Goal: Information Seeking & Learning: Learn about a topic

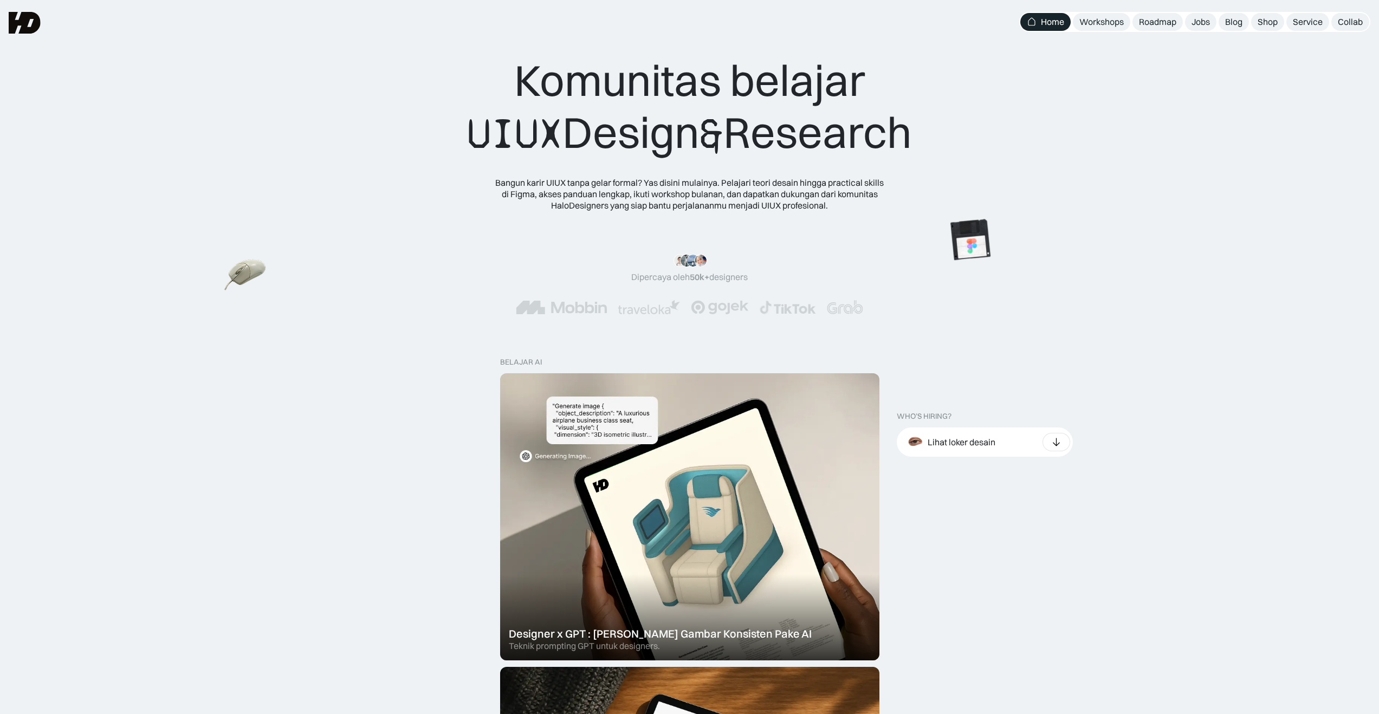
click at [227, 278] on img at bounding box center [245, 275] width 42 height 38
click at [1047, 282] on img at bounding box center [1016, 251] width 61 height 61
click at [1101, 328] on img at bounding box center [1131, 297] width 61 height 61
click at [1069, 291] on div ""Serius, ini e-book UX pertama yang bikin gue betah baca! 📖 Penjelasannya ngali…" at bounding box center [689, 284] width 1293 height 60
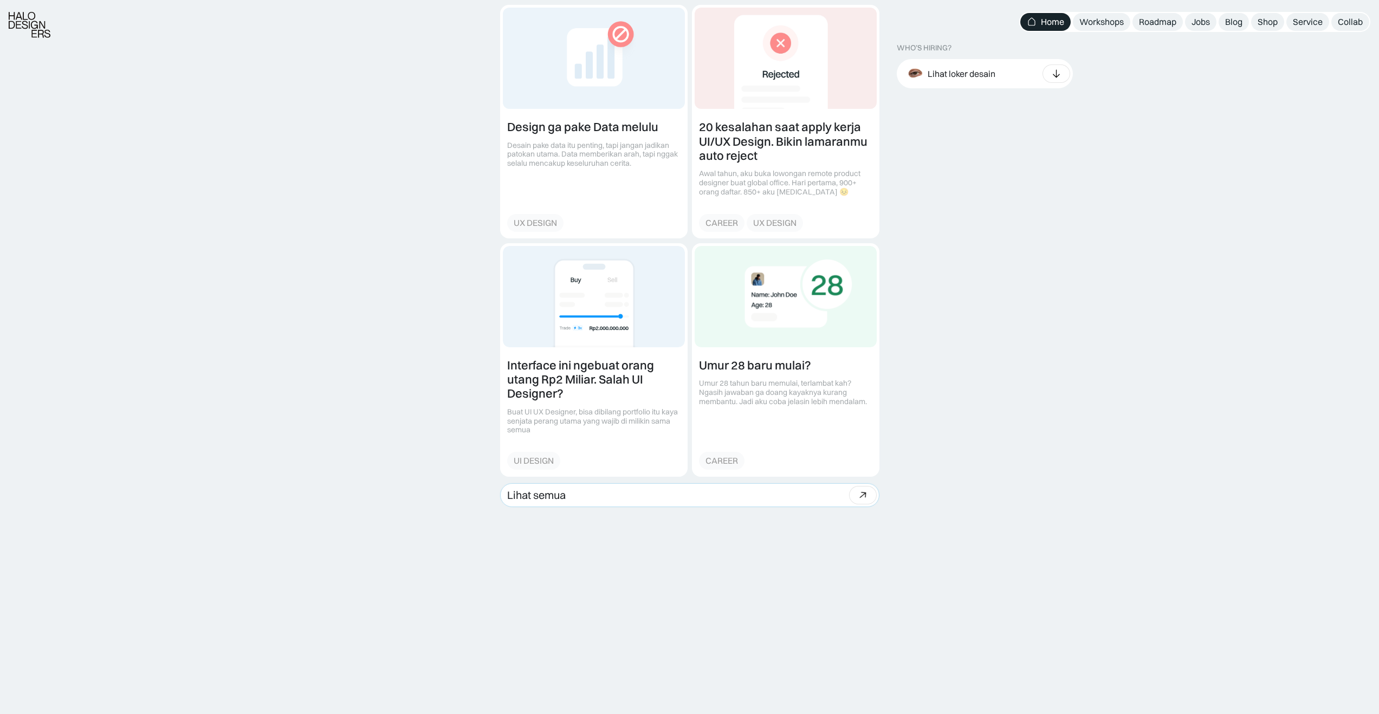
scroll to position [1350, 0]
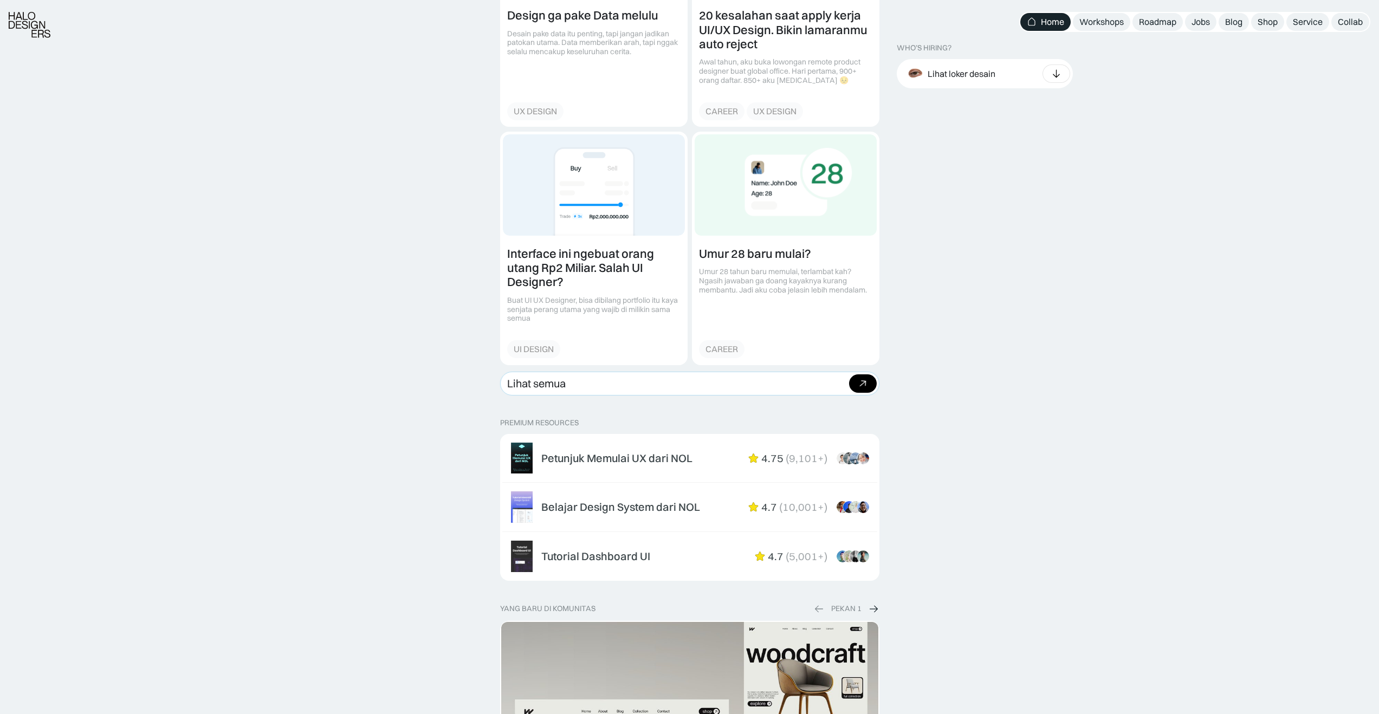
click at [818, 383] on link "Lihat semua Beli bundle Hemat Rp706.001 Rp5,206,000 Rp4.499.999 Beli paket" at bounding box center [689, 384] width 379 height 24
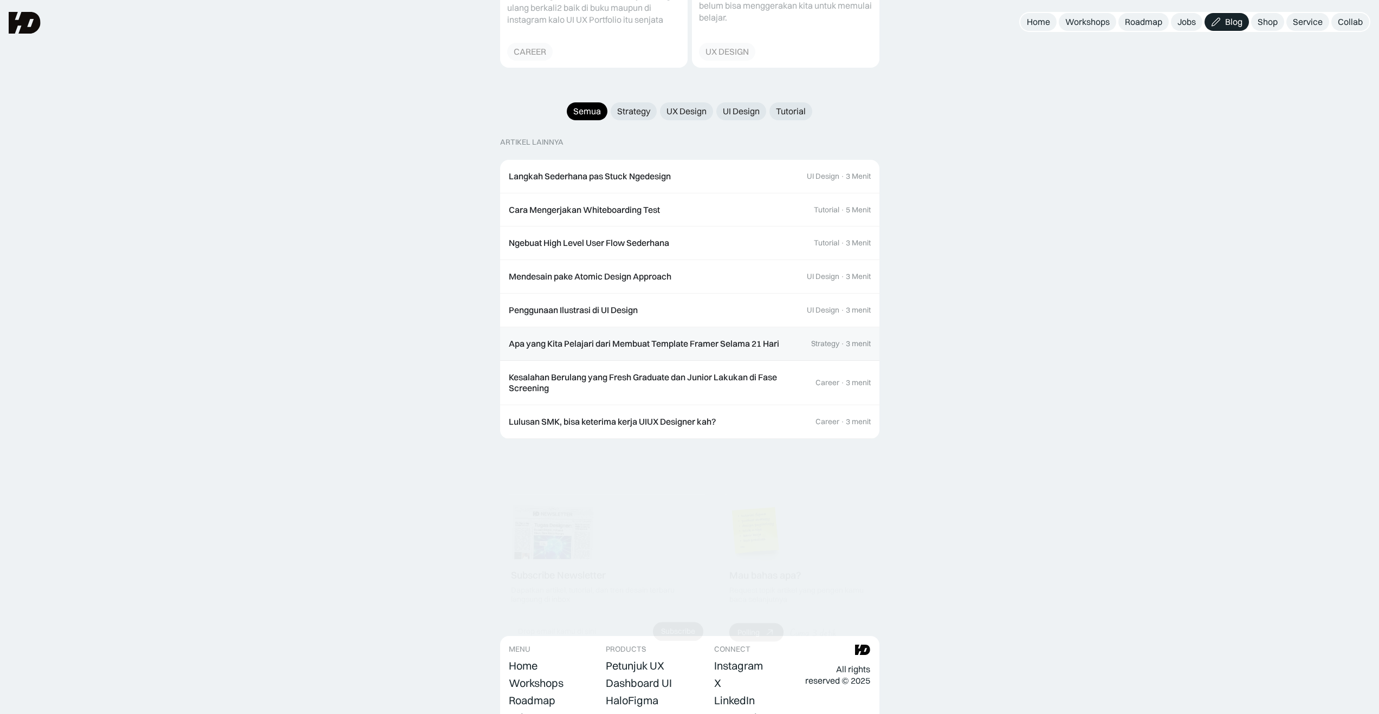
scroll to position [1056, 0]
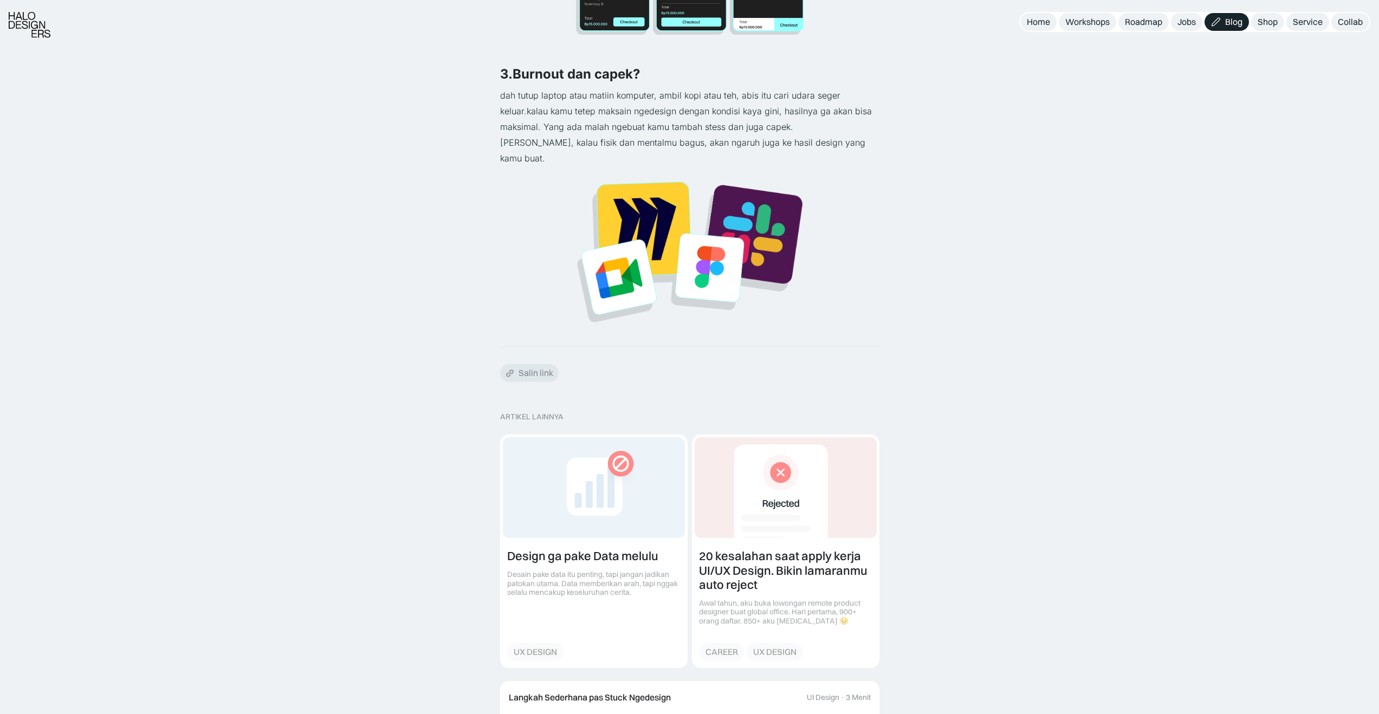
scroll to position [1060, 0]
